Goal: Entertainment & Leisure: Consume media (video, audio)

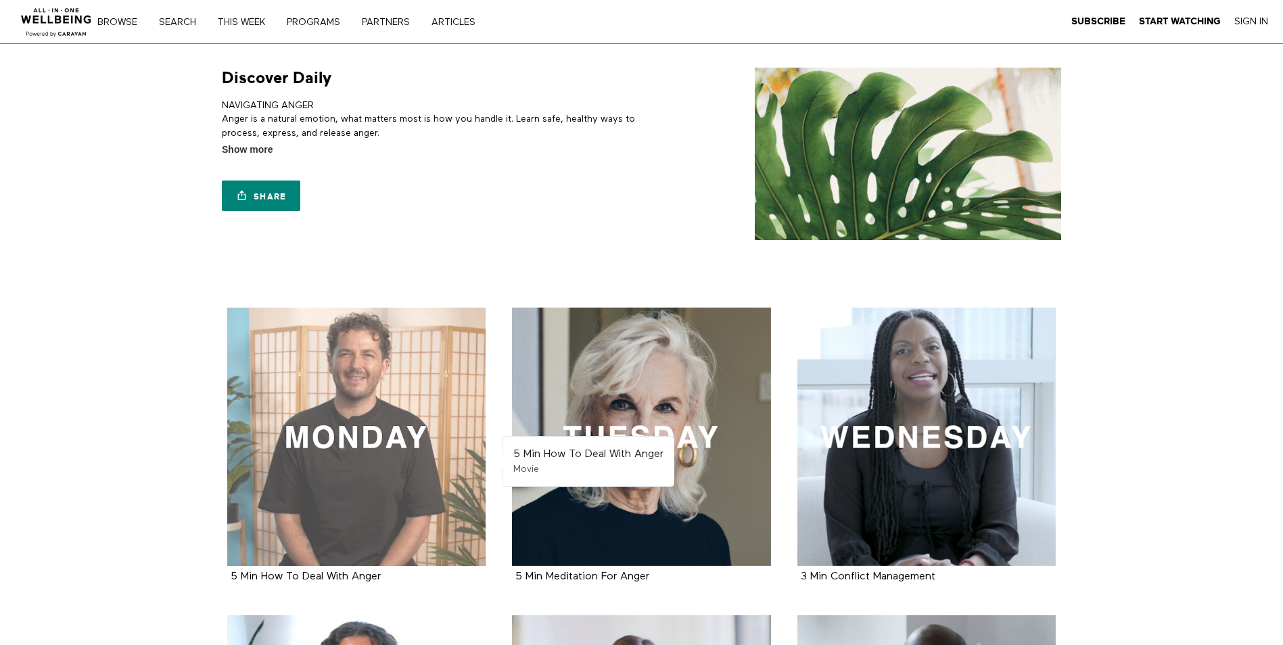
click at [327, 403] on div at bounding box center [356, 437] width 259 height 259
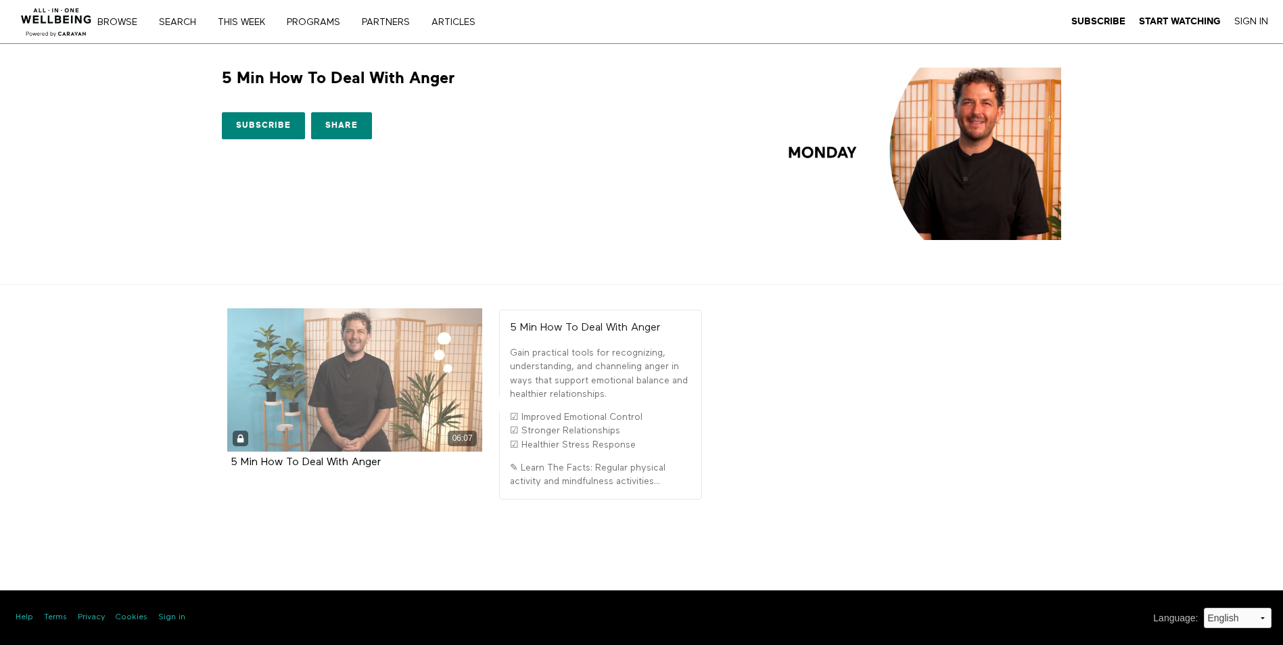
click at [365, 376] on div "06:07" at bounding box center [355, 379] width 256 height 143
